Goal: Task Accomplishment & Management: Use online tool/utility

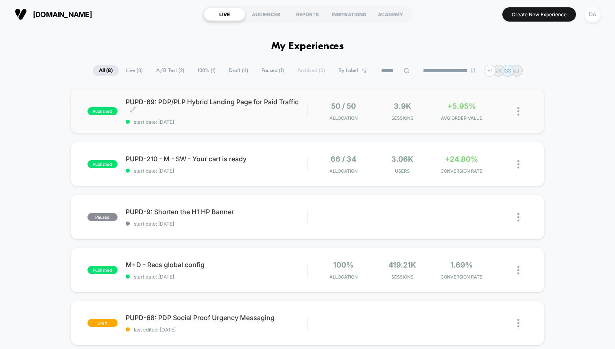
click at [244, 117] on div "PUPD-69: PDP/PLP Hybrid Landing Page for Paid Traffic Click to edit experience …" at bounding box center [217, 111] width 182 height 27
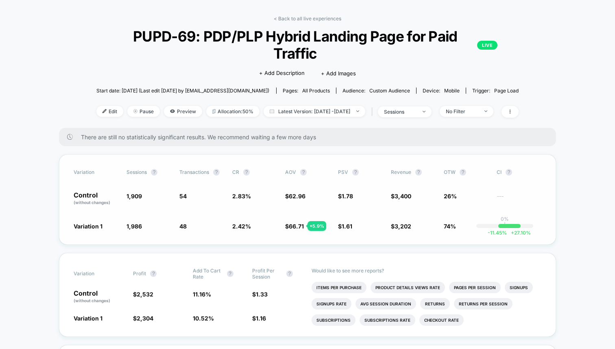
scroll to position [28, 0]
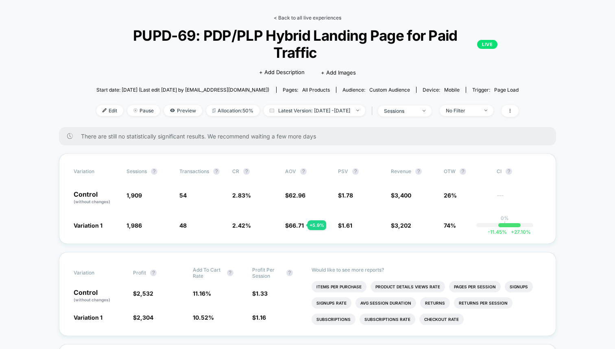
click at [302, 20] on link "< Back to all live experiences" at bounding box center [308, 18] width 68 height 6
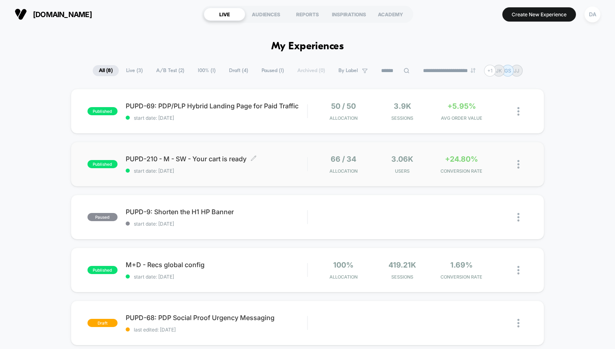
click at [239, 172] on span "start date: [DATE]" at bounding box center [217, 171] width 182 height 6
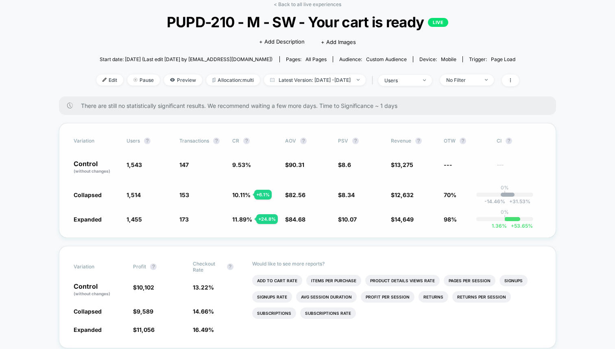
scroll to position [24, 0]
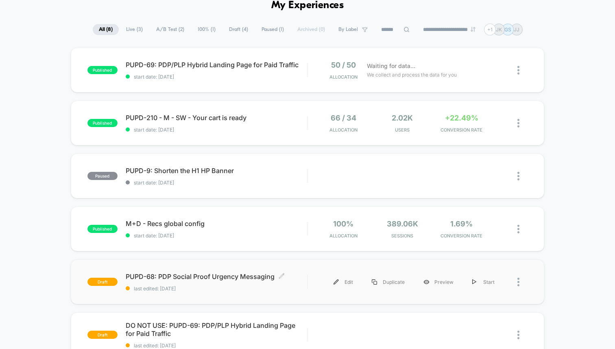
scroll to position [40, 0]
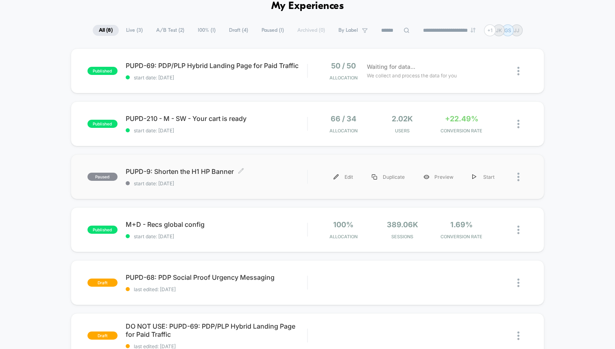
click at [177, 172] on span "PUPD-9: Shorten the H1 HP Banner Click to edit experience details" at bounding box center [217, 171] width 182 height 8
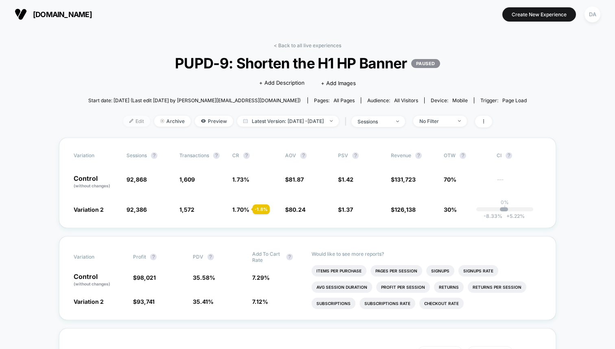
click at [125, 122] on span "Edit" at bounding box center [136, 121] width 27 height 11
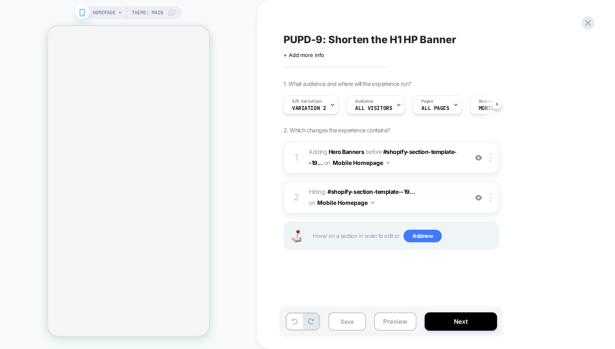
scroll to position [0, 0]
click at [493, 161] on div at bounding box center [492, 157] width 13 height 9
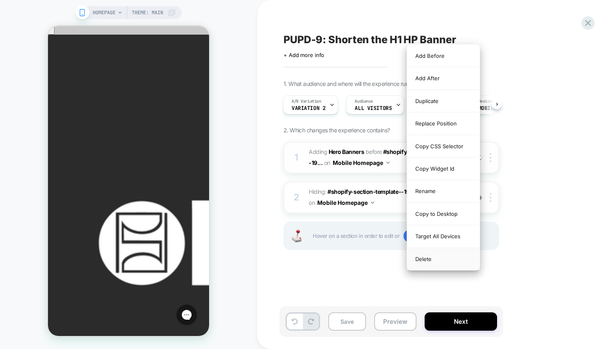
scroll to position [0, 0]
click at [442, 259] on div "Delete" at bounding box center [443, 259] width 72 height 22
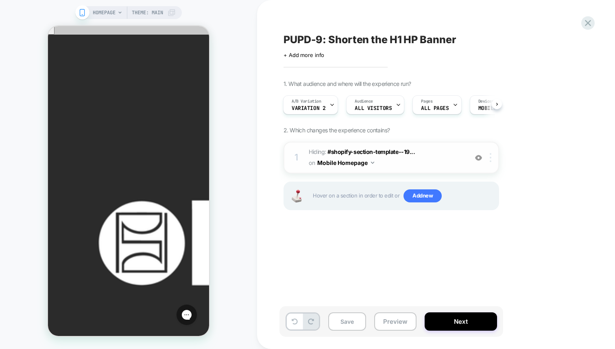
click at [490, 160] on img at bounding box center [491, 157] width 2 height 9
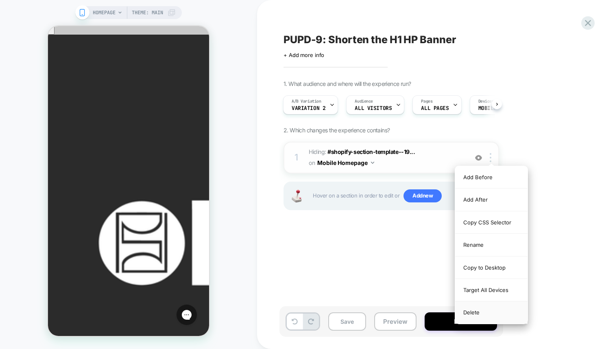
click at [480, 312] on div "Delete" at bounding box center [491, 312] width 72 height 22
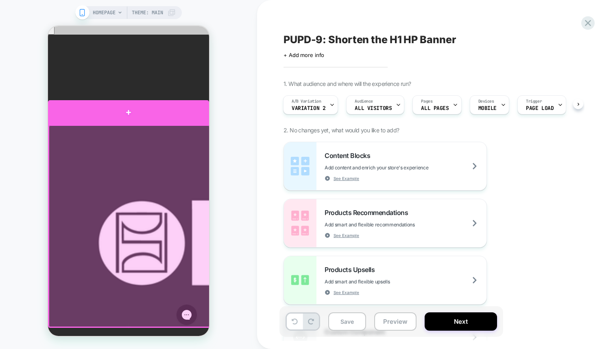
click at [154, 114] on div at bounding box center [128, 112] width 161 height 24
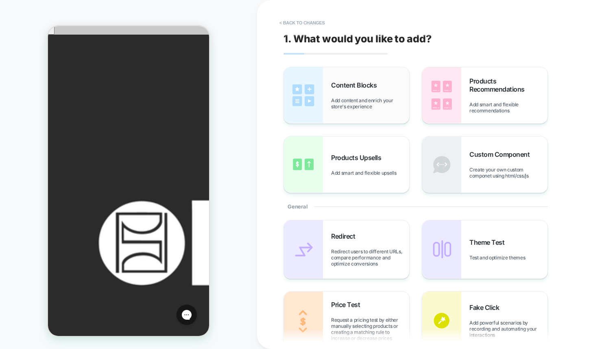
click at [306, 102] on img at bounding box center [303, 95] width 39 height 56
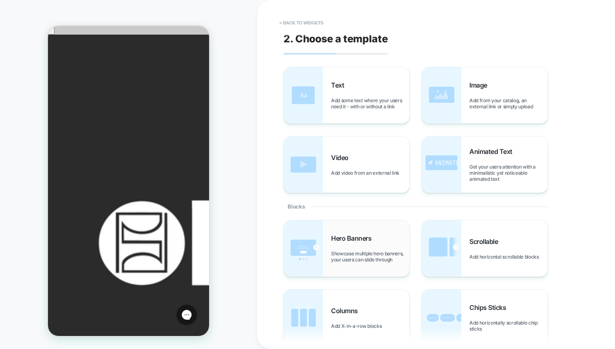
click at [339, 248] on div "Hero Banners Showcase multiple hero banners, your users can slide through" at bounding box center [370, 248] width 78 height 28
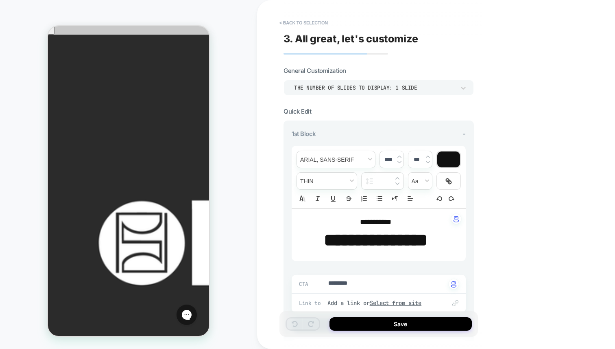
type textarea "*"
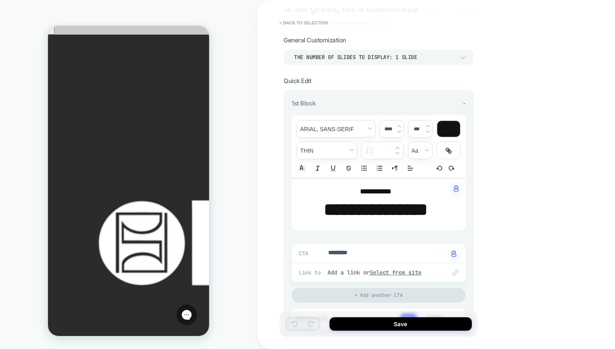
scroll to position [31, 0]
click at [361, 210] on strong "**********" at bounding box center [376, 208] width 104 height 17
type input "****"
click at [361, 210] on strong "**********" at bounding box center [376, 208] width 104 height 17
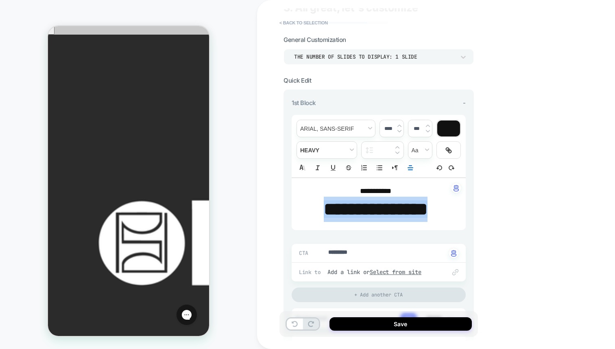
type textarea "*"
type input "****"
type textarea "*"
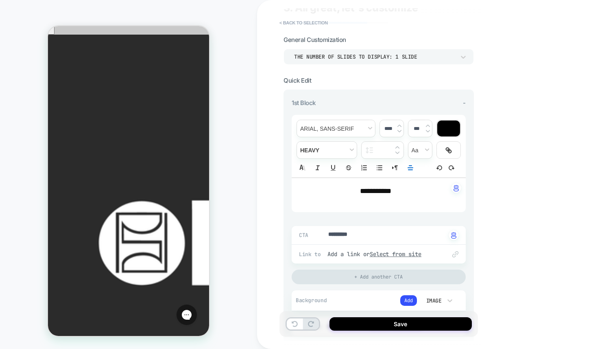
click at [375, 191] on span "**********" at bounding box center [375, 190] width 31 height 7
type input "****"
click at [375, 191] on span "**********" at bounding box center [375, 190] width 31 height 7
type textarea "*"
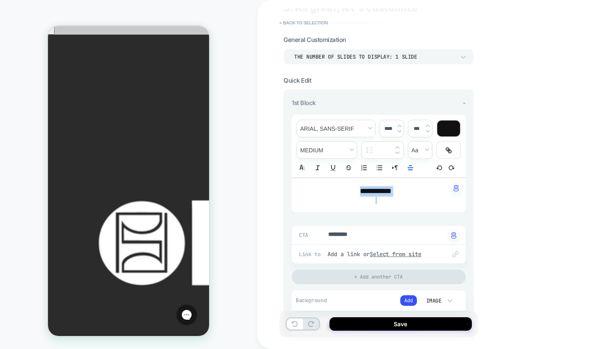
type input "****"
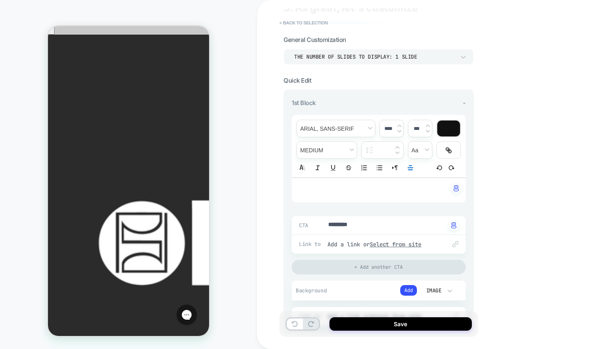
type textarea "*"
click at [354, 223] on textarea "*********" at bounding box center [387, 225] width 118 height 9
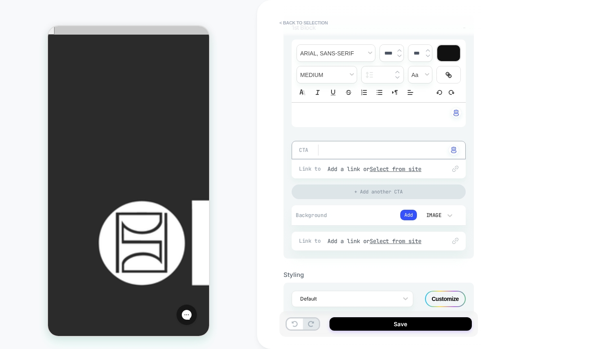
scroll to position [124, 0]
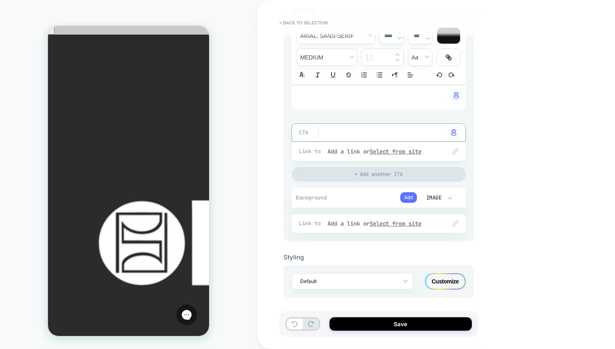
click at [410, 197] on button "Add" at bounding box center [408, 197] width 17 height 11
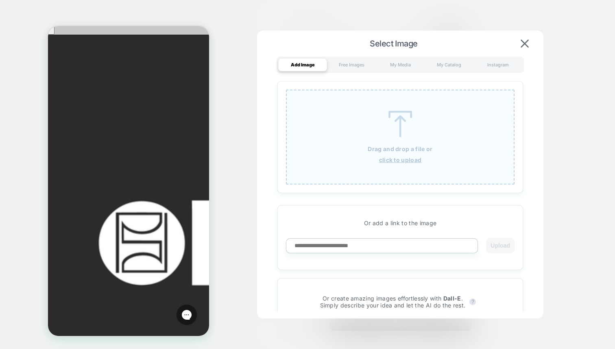
click at [390, 152] on p "Drag and drop a file or" at bounding box center [400, 148] width 65 height 7
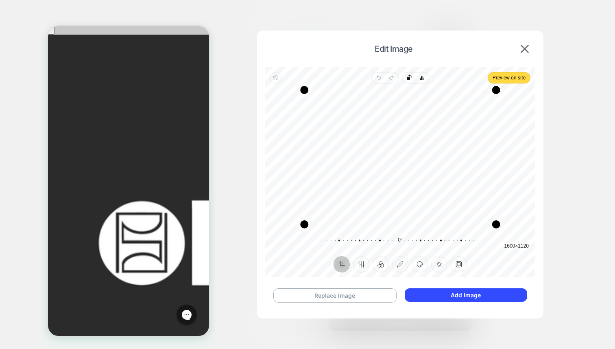
click at [434, 299] on button "Add Image" at bounding box center [466, 294] width 122 height 13
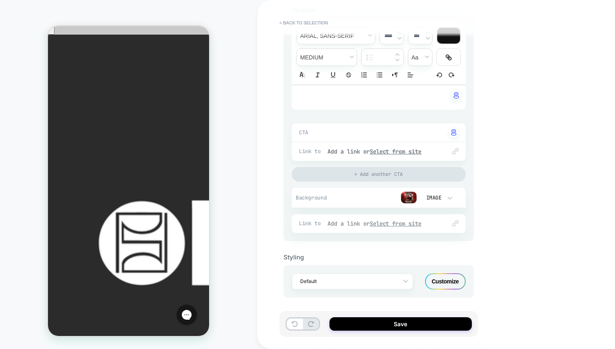
click at [355, 220] on div "Add a link or Select from site" at bounding box center [383, 223] width 111 height 7
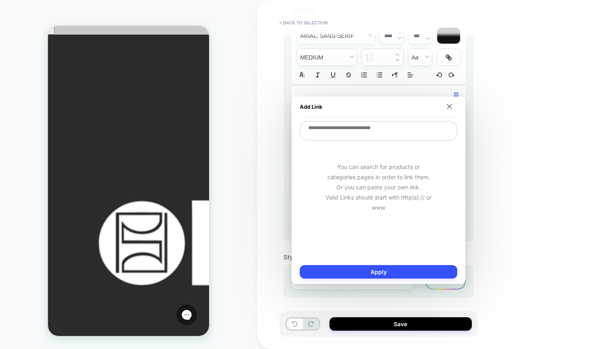
click at [352, 133] on textarea at bounding box center [378, 131] width 157 height 20
paste textarea "**********"
type textarea "*"
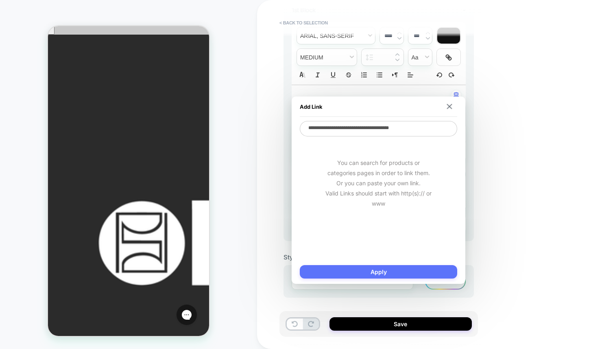
type textarea "**********"
click at [390, 275] on button "Apply" at bounding box center [378, 271] width 157 height 13
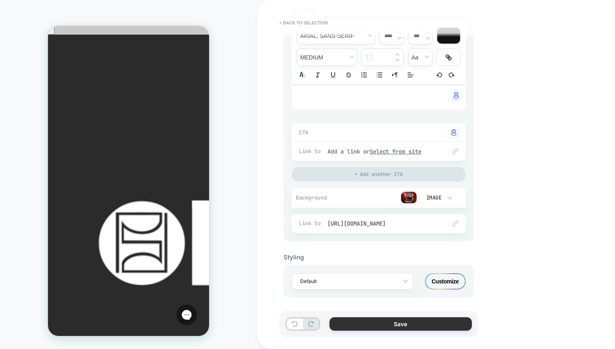
click at [362, 326] on button "Save" at bounding box center [401, 323] width 142 height 13
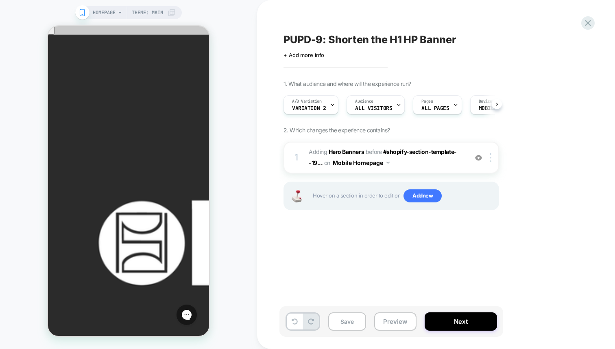
scroll to position [0, 0]
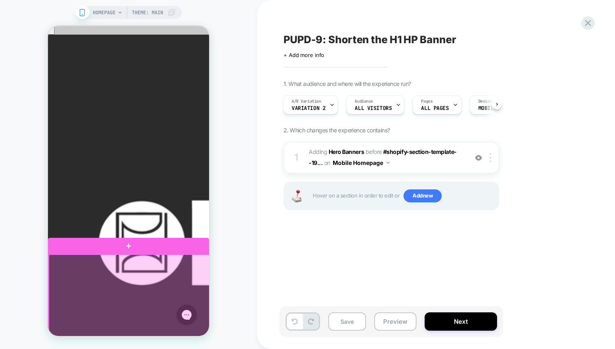
click at [136, 298] on div at bounding box center [129, 354] width 161 height 201
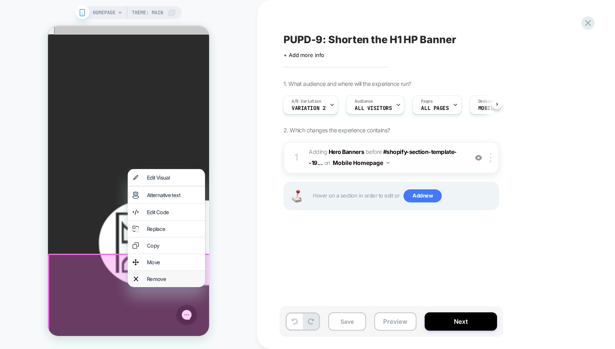
click at [142, 287] on div "Remove" at bounding box center [166, 279] width 77 height 16
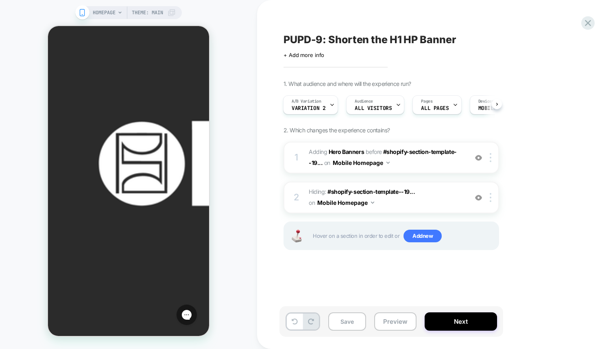
scroll to position [80, 0]
click at [337, 318] on button "Save" at bounding box center [347, 321] width 38 height 18
click at [590, 21] on icon at bounding box center [588, 23] width 6 height 6
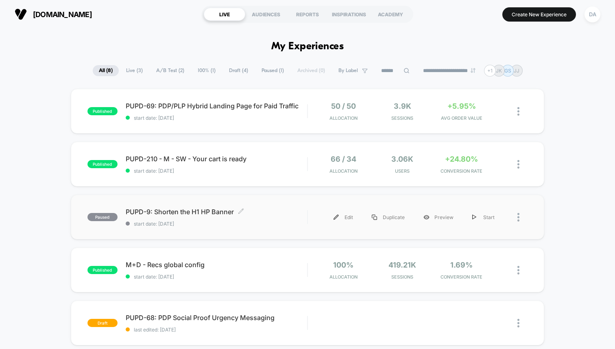
click at [201, 210] on span "PUPD-9: Shorten the H1 HP Banner Click to edit experience details" at bounding box center [217, 212] width 182 height 8
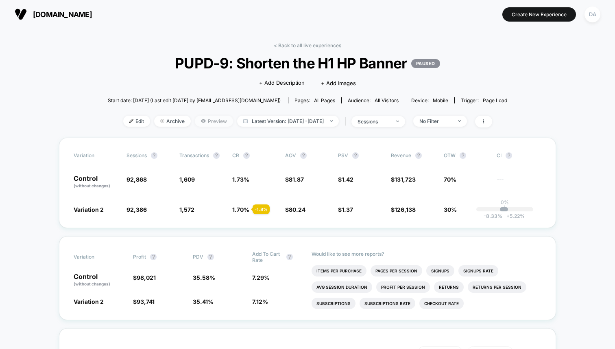
click at [200, 125] on span "Preview" at bounding box center [214, 121] width 38 height 11
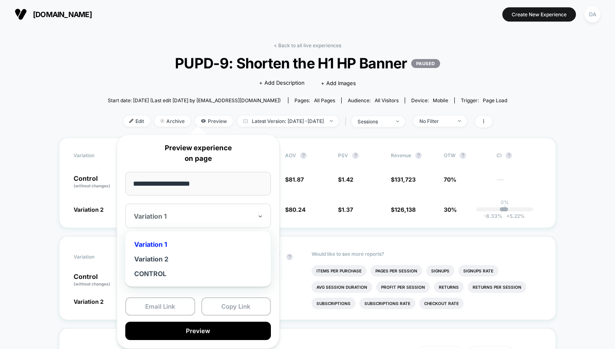
click at [237, 214] on div at bounding box center [193, 216] width 119 height 8
click at [222, 261] on div "Variation 2" at bounding box center [198, 259] width 138 height 15
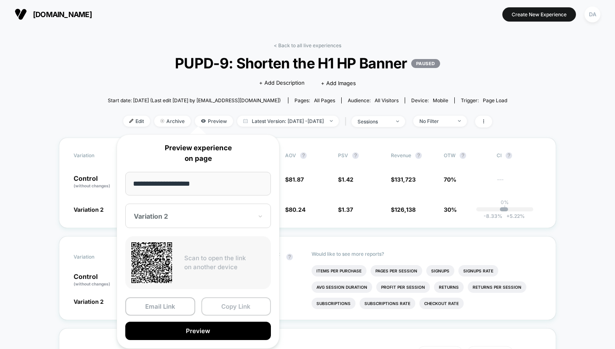
click at [250, 307] on button "Copy Link" at bounding box center [236, 306] width 70 height 18
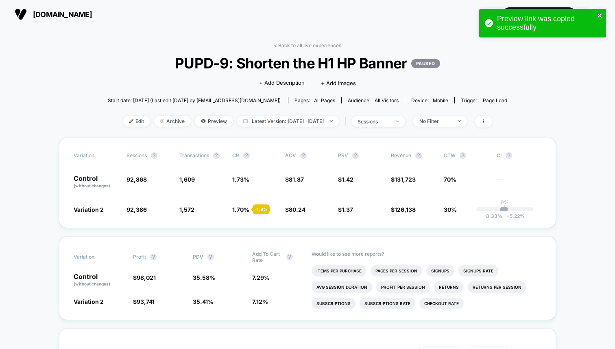
click at [601, 19] on button "close" at bounding box center [600, 16] width 6 height 8
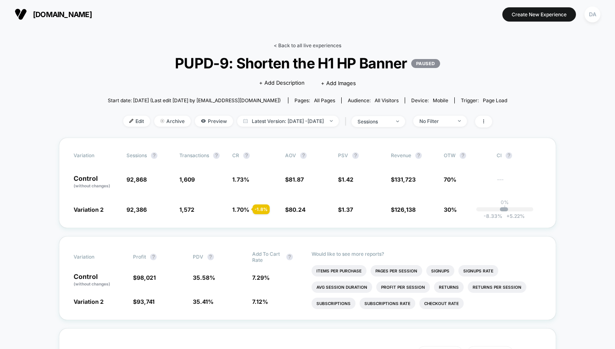
click at [328, 45] on link "< Back to all live experiences" at bounding box center [308, 45] width 68 height 6
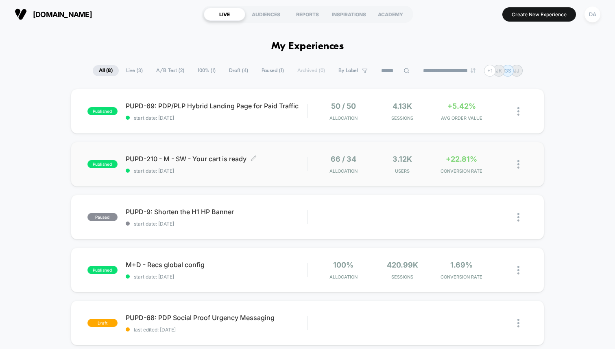
click at [208, 161] on span "PUPD-210 - M - SW - Your cart is ready Click to edit experience details" at bounding box center [217, 159] width 182 height 8
